Goal: Transaction & Acquisition: Purchase product/service

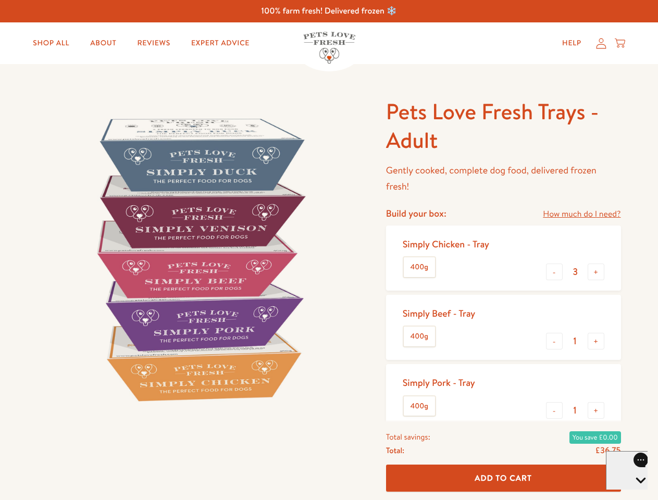
click at [329, 250] on img at bounding box center [200, 259] width 324 height 324
click at [582, 214] on link "How much do I need?" at bounding box center [582, 214] width 78 height 14
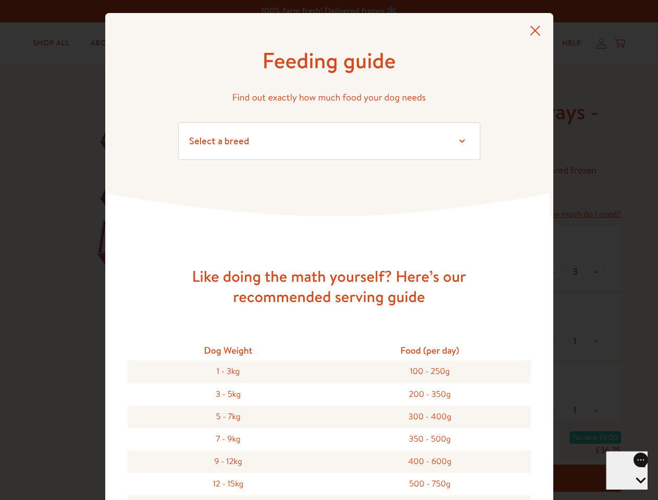
click at [554, 272] on div "Feeding guide Find out exactly how much food your dog needs Select a breed Affe…" at bounding box center [329, 250] width 658 height 500
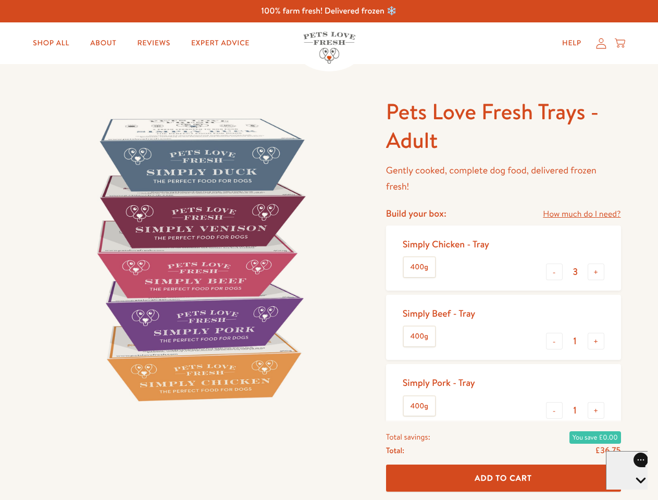
click at [596, 272] on button "+" at bounding box center [596, 272] width 17 height 17
click at [554, 341] on button "-" at bounding box center [554, 341] width 17 height 17
type input "4"
click at [596, 341] on button "+" at bounding box center [596, 341] width 17 height 17
type input "1"
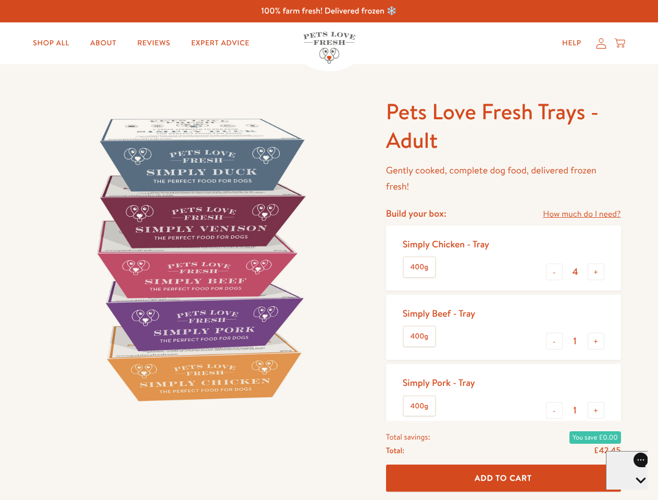
click at [554, 411] on button "-" at bounding box center [554, 410] width 17 height 17
click at [596, 411] on button "+" at bounding box center [596, 410] width 17 height 17
type input "1"
click at [503, 478] on span "Add To Cart" at bounding box center [503, 478] width 57 height 11
click at [636, 493] on icon "Open gorgias live chat" at bounding box center [641, 498] width 10 height 10
